Goal: Task Accomplishment & Management: Complete application form

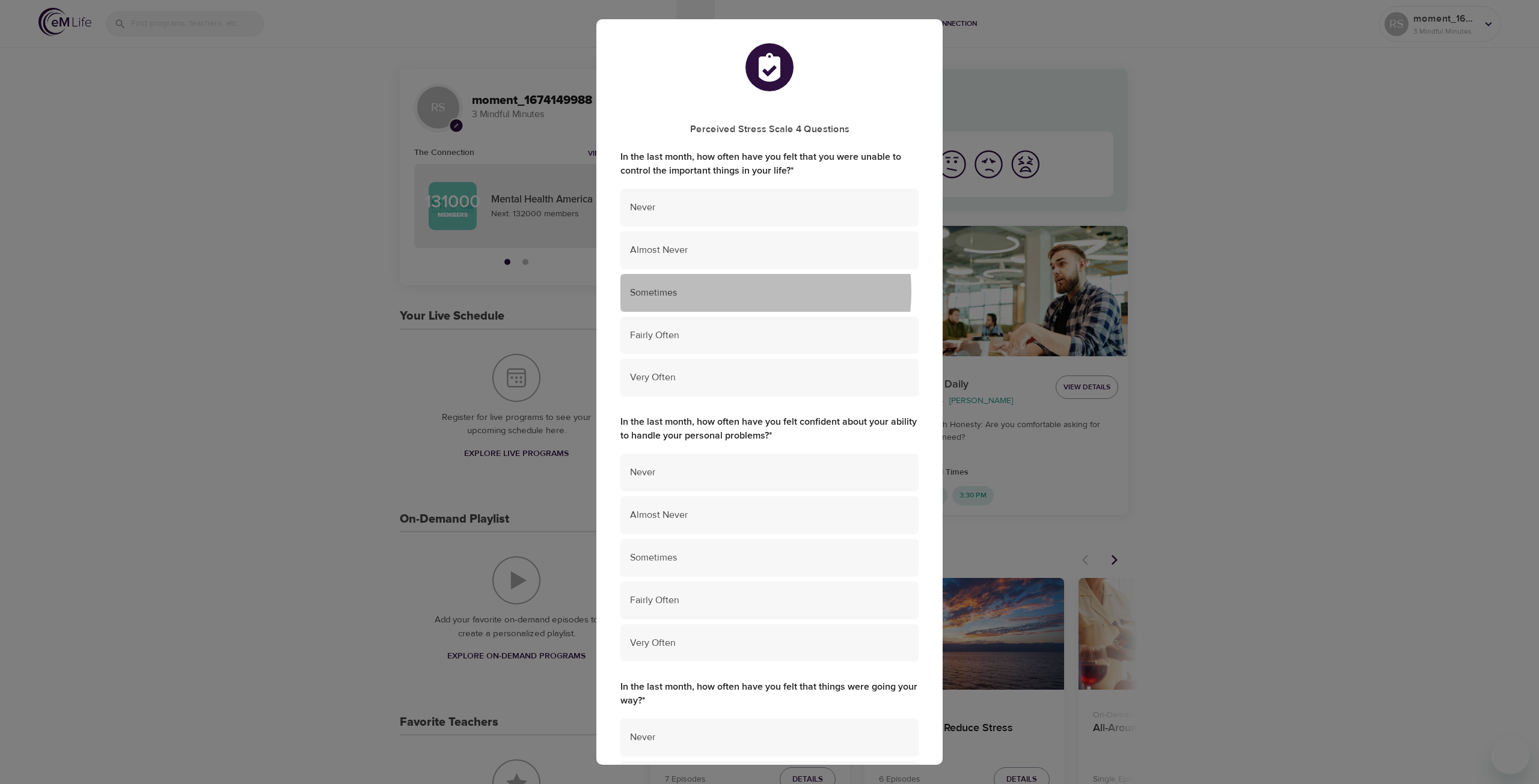
click at [707, 292] on span "Sometimes" at bounding box center [770, 293] width 279 height 14
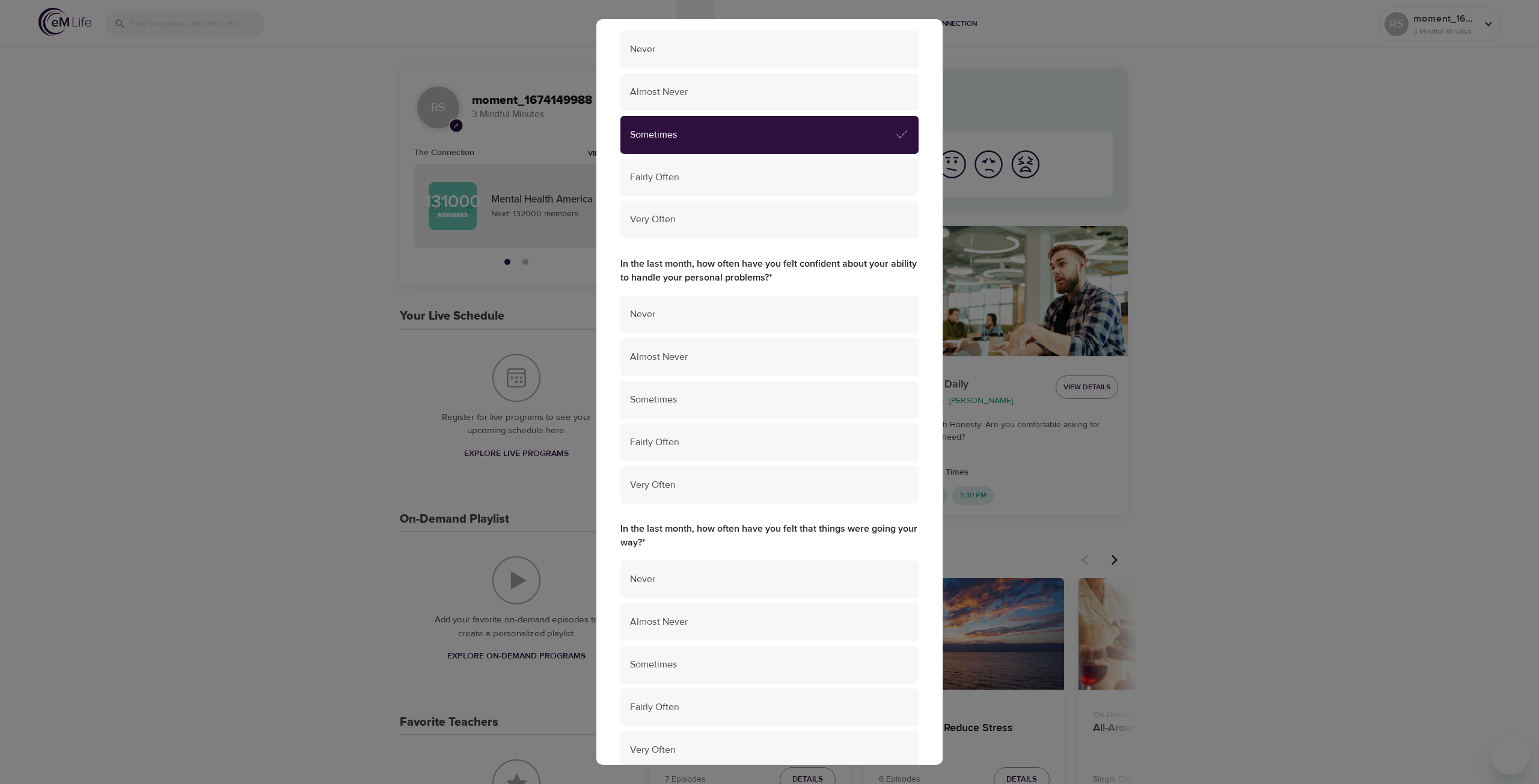
scroll to position [180, 0]
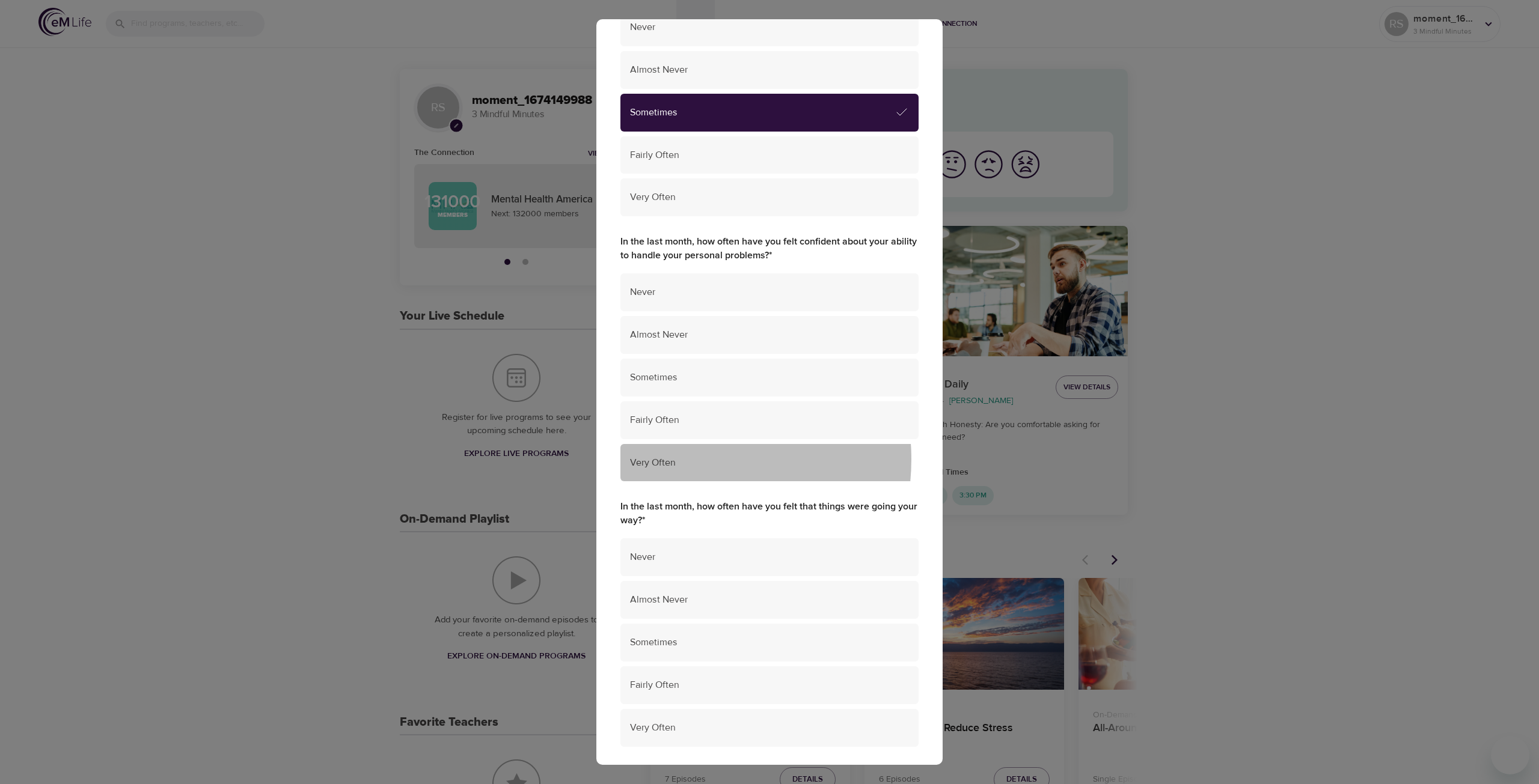
click at [681, 460] on span "Very Often" at bounding box center [770, 463] width 279 height 14
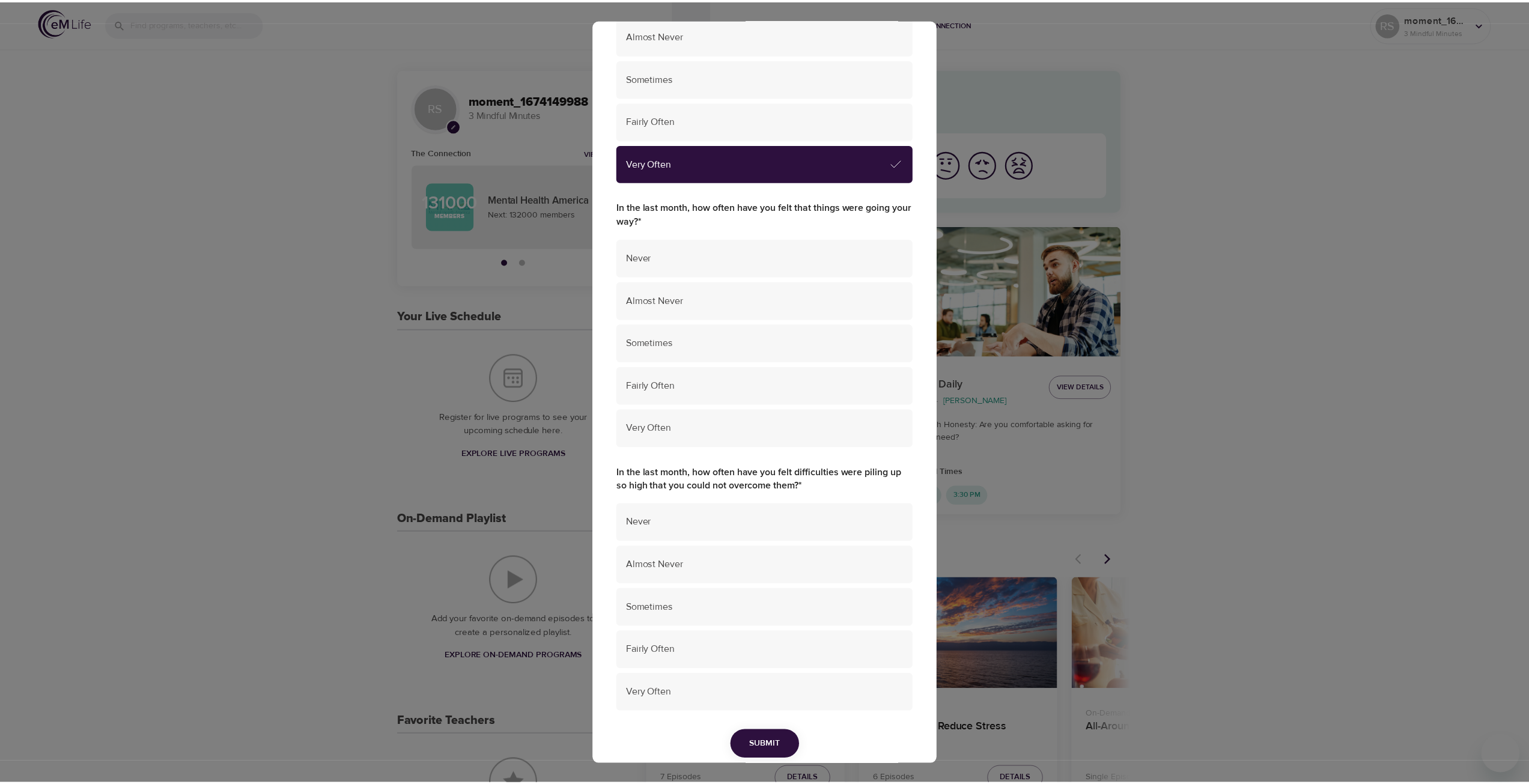
scroll to position [480, 0]
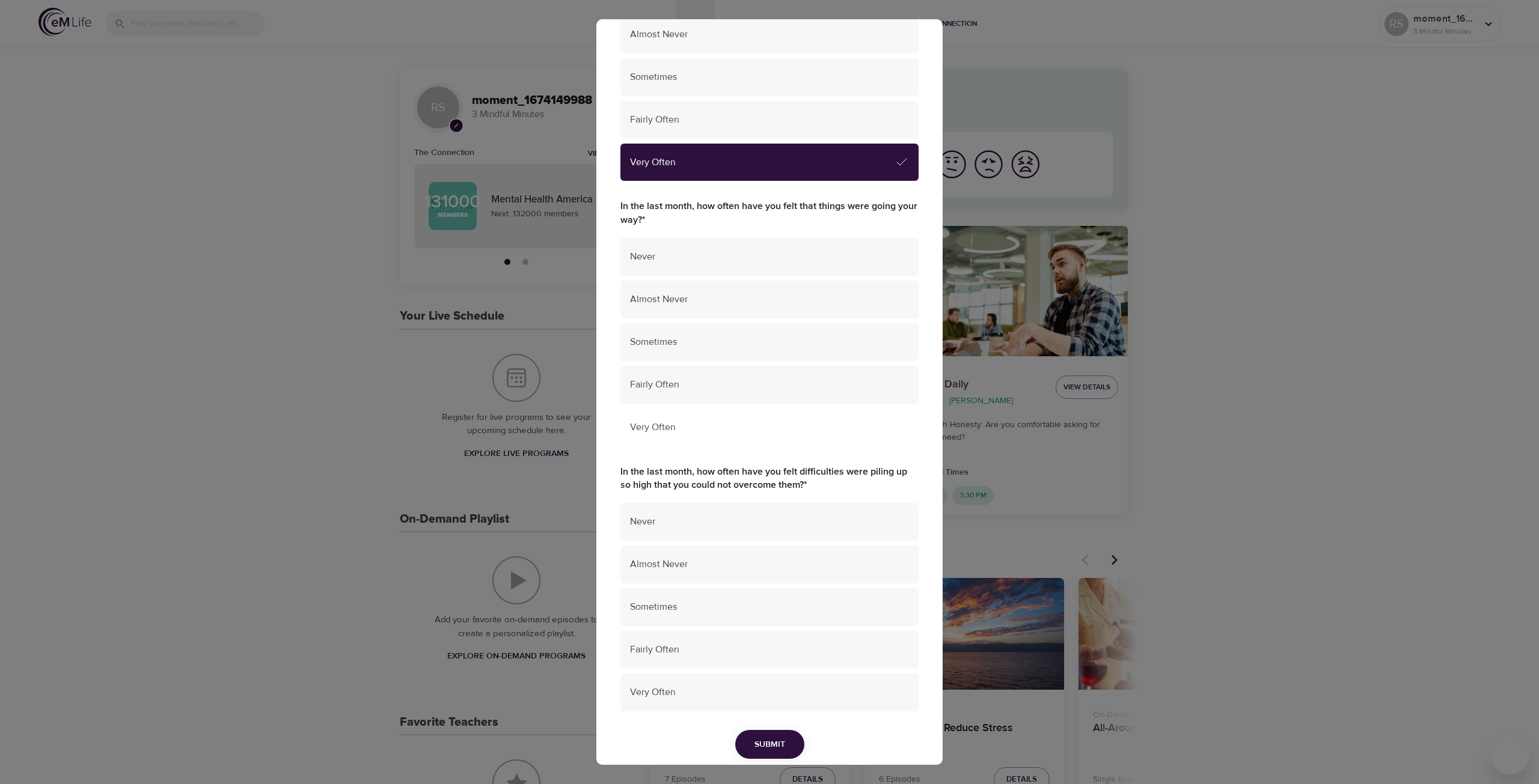
click at [676, 427] on span "Very Often" at bounding box center [770, 427] width 279 height 14
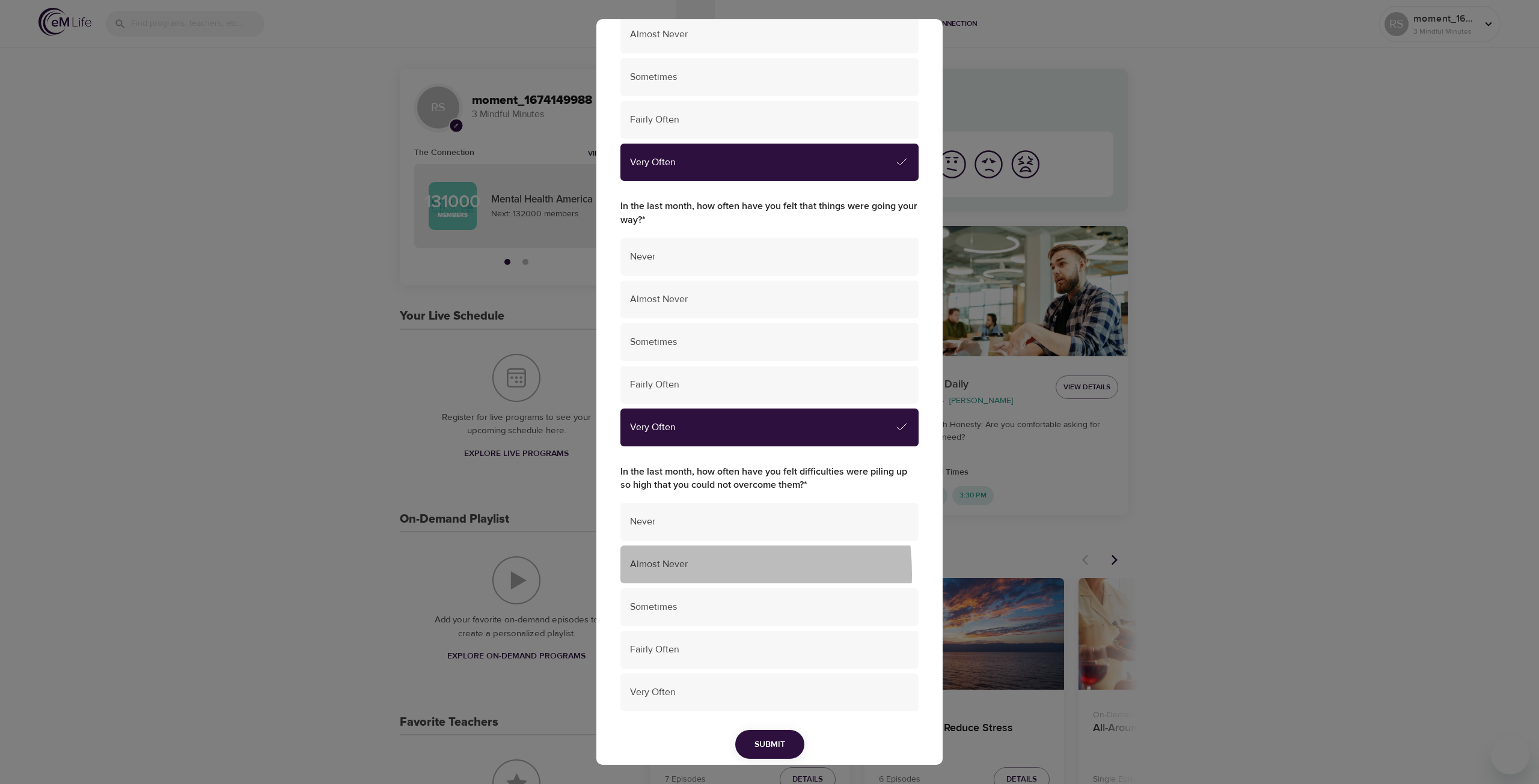
click at [663, 574] on div "Almost Never" at bounding box center [770, 564] width 299 height 38
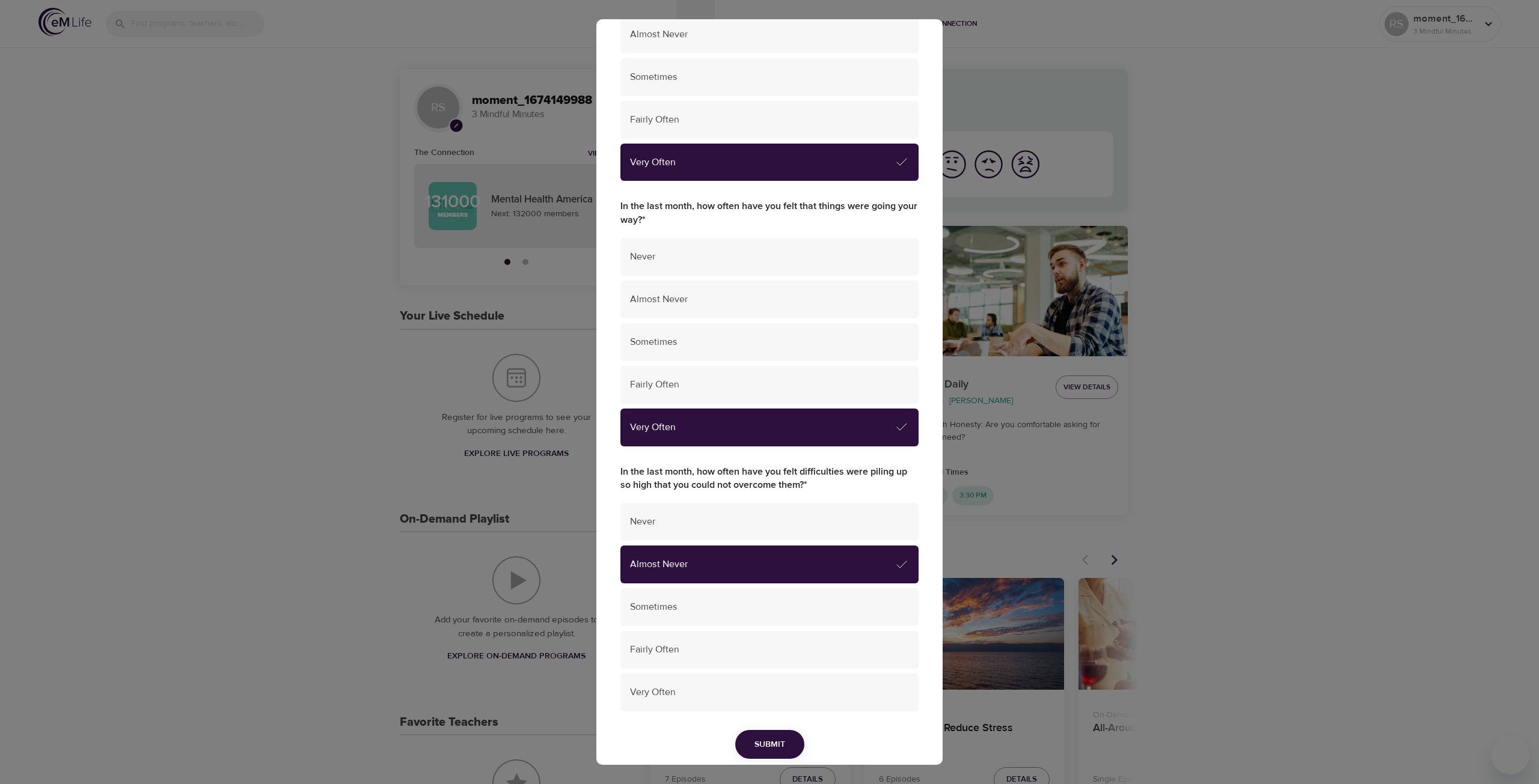
click at [767, 743] on span "Submit" at bounding box center [770, 744] width 31 height 15
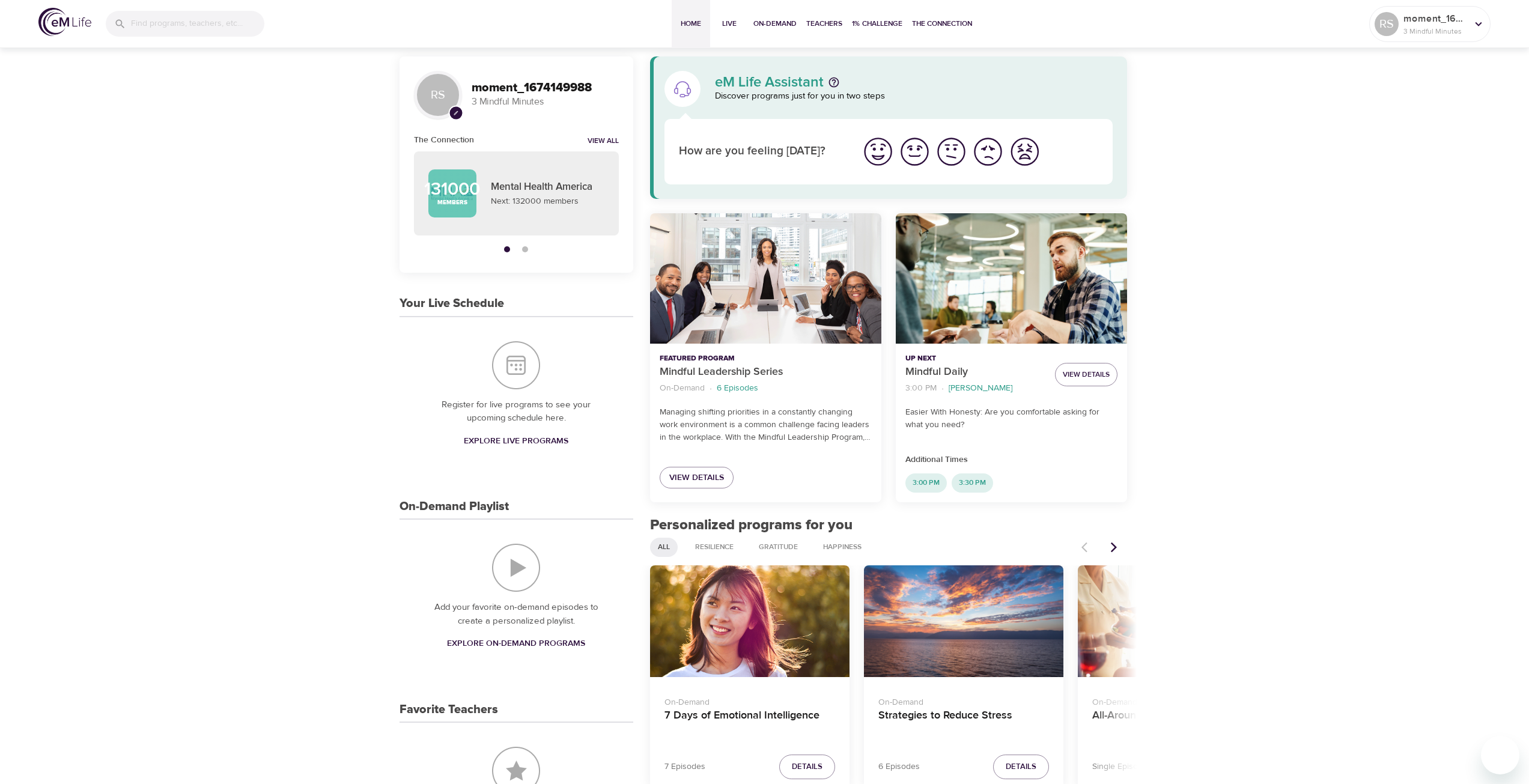
scroll to position [0, 0]
